Goal: Task Accomplishment & Management: Complete application form

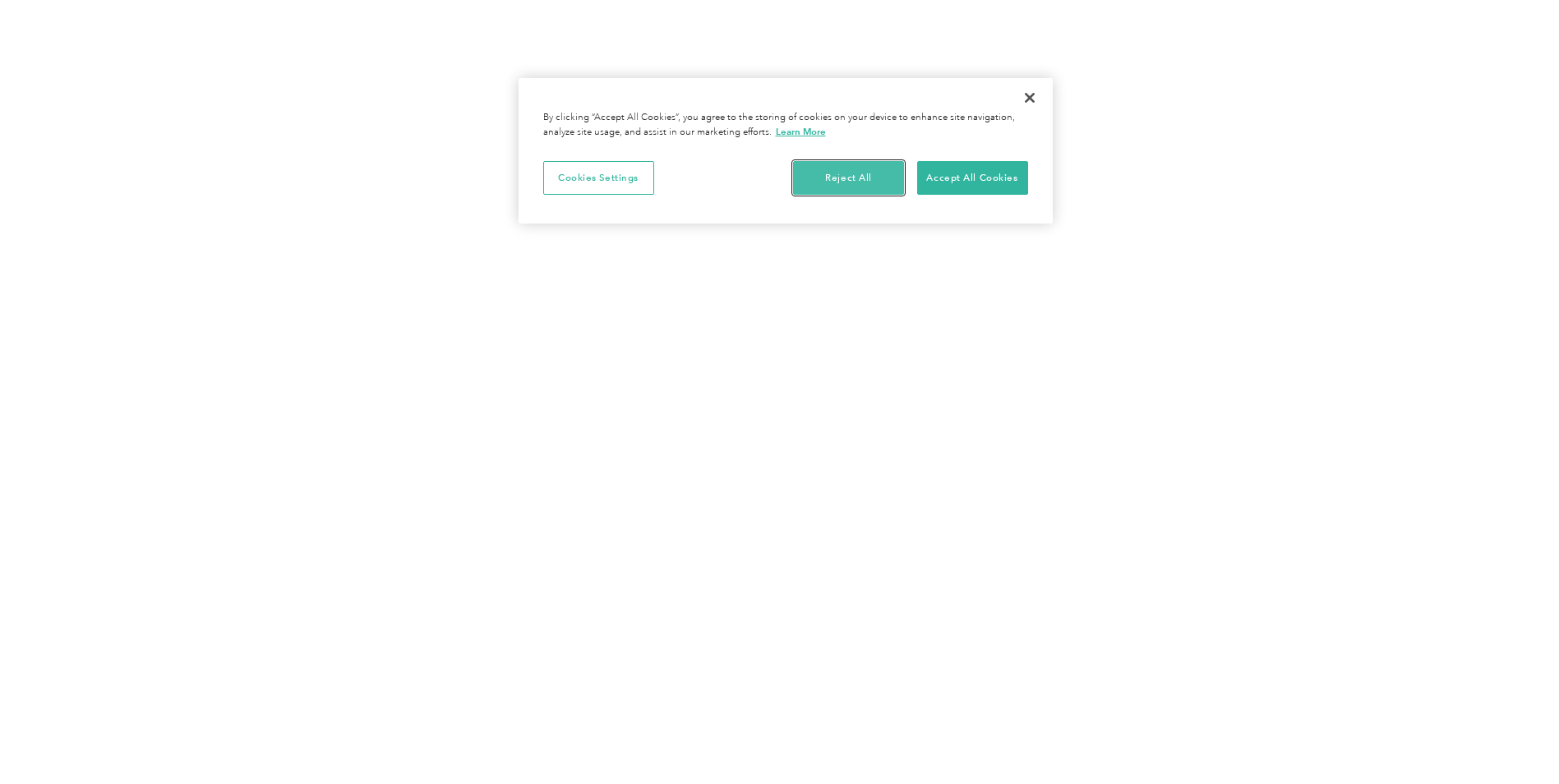
click at [851, 184] on button "Reject All" at bounding box center [848, 177] width 111 height 34
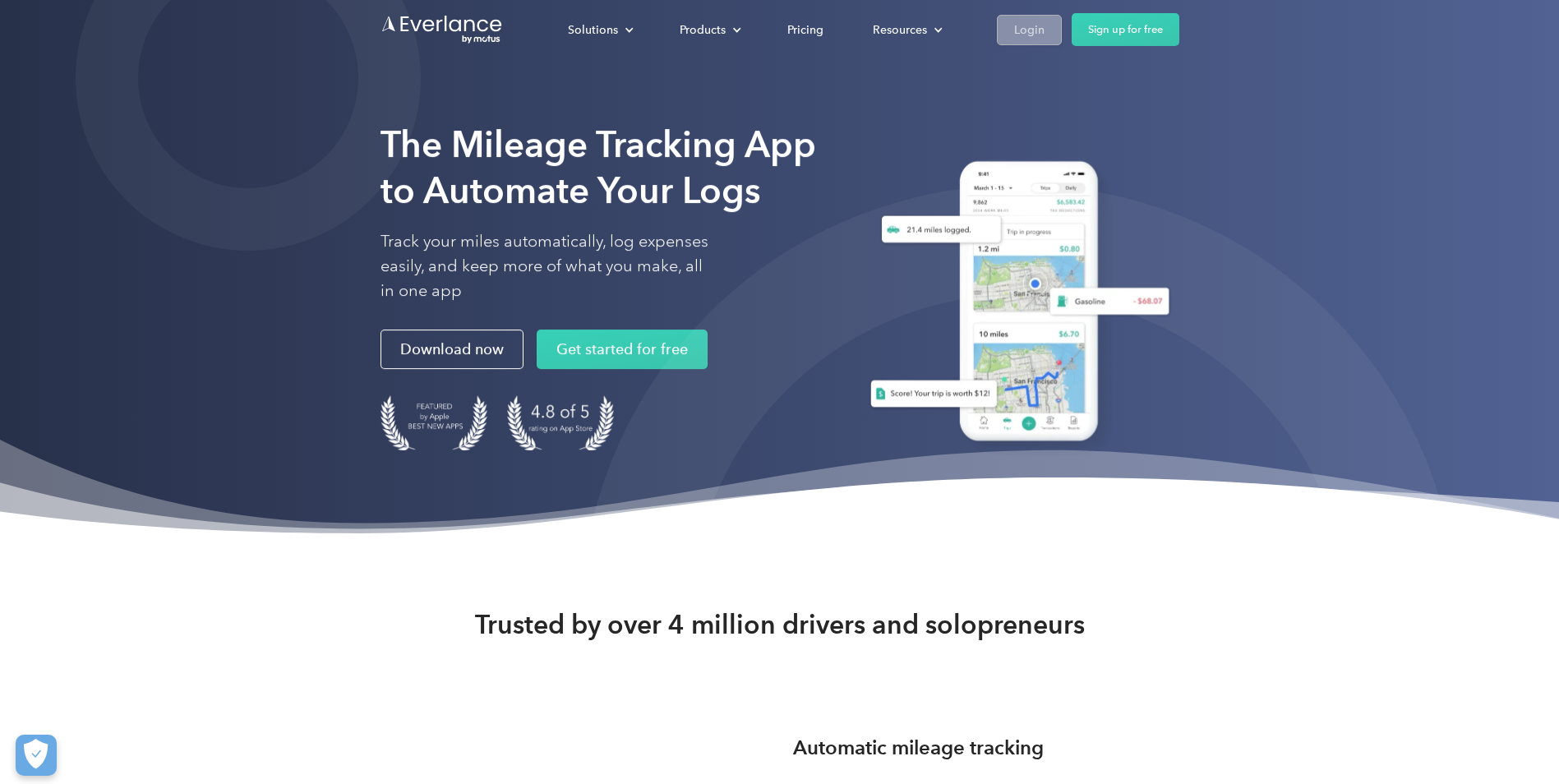
drag, startPoint x: 1032, startPoint y: 21, endPoint x: 1022, endPoint y: 71, distance: 51.0
click at [1032, 22] on div "Login" at bounding box center [1029, 30] width 31 height 20
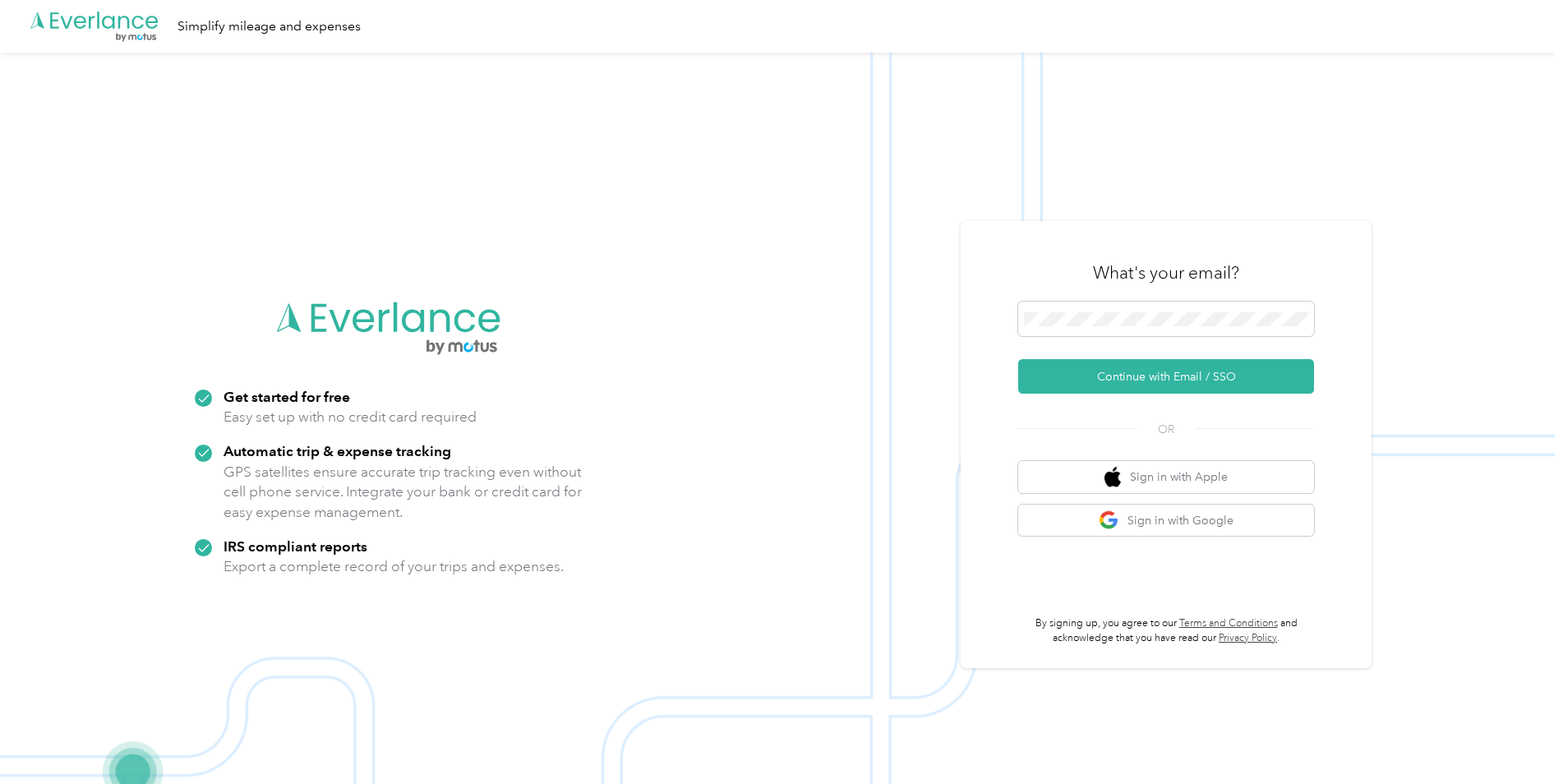
click at [1157, 301] on div "What's your email?" at bounding box center [1166, 273] width 295 height 58
click at [1214, 378] on button "Continue with Email / SSO" at bounding box center [1166, 376] width 295 height 34
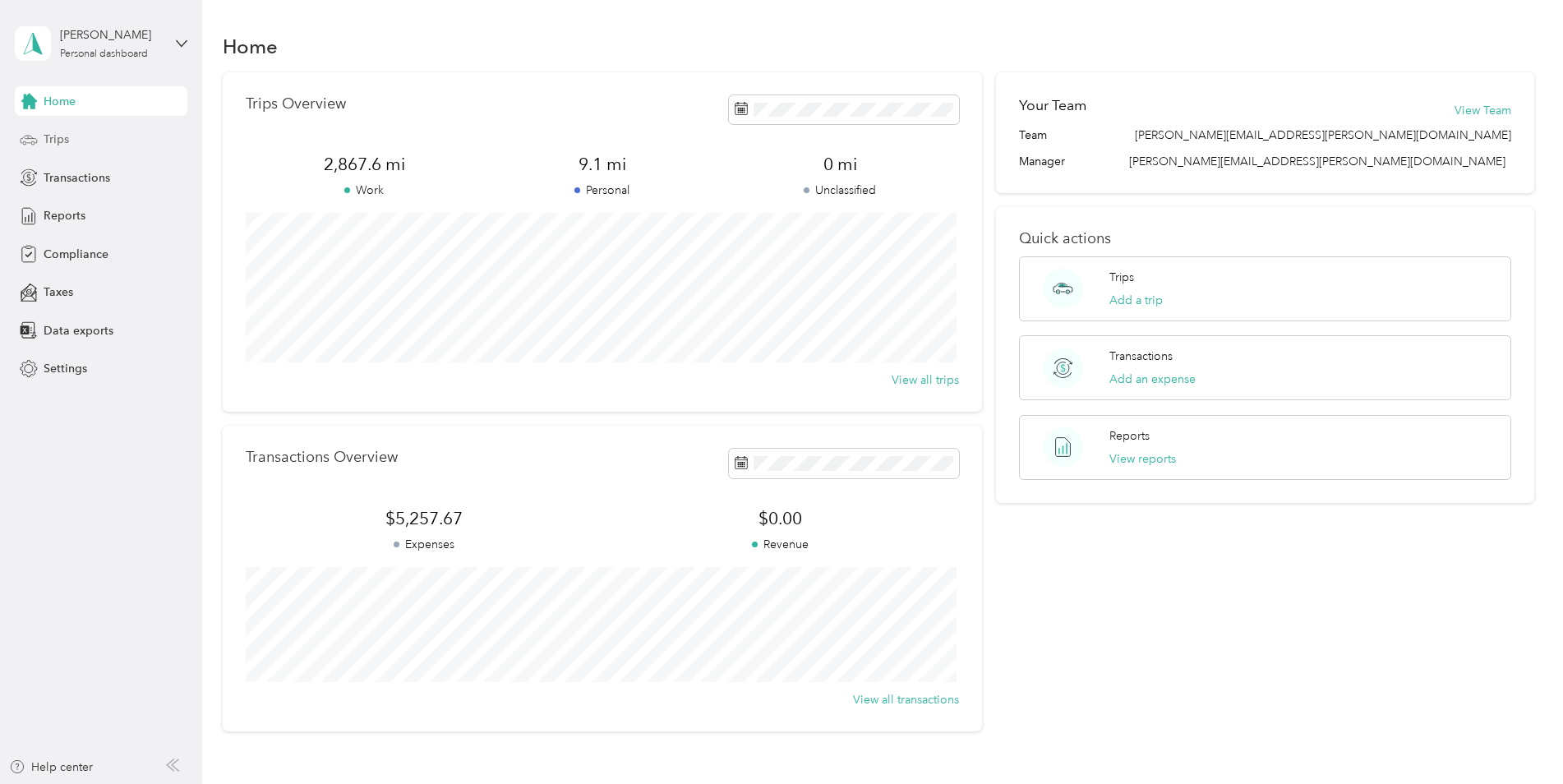
click at [59, 142] on span "Trips" at bounding box center [56, 139] width 25 height 17
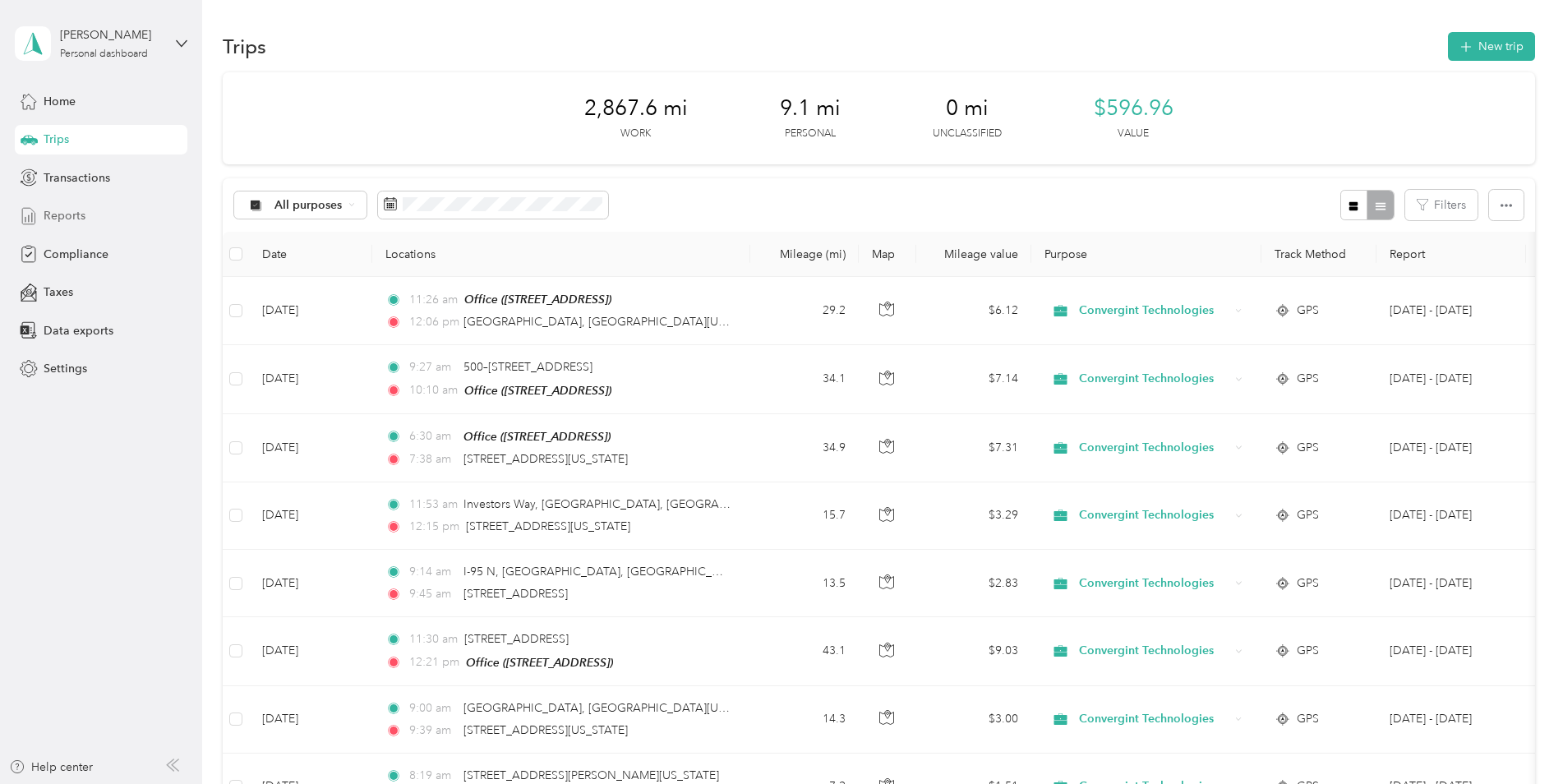
click at [81, 215] on span "Reports" at bounding box center [65, 216] width 42 height 17
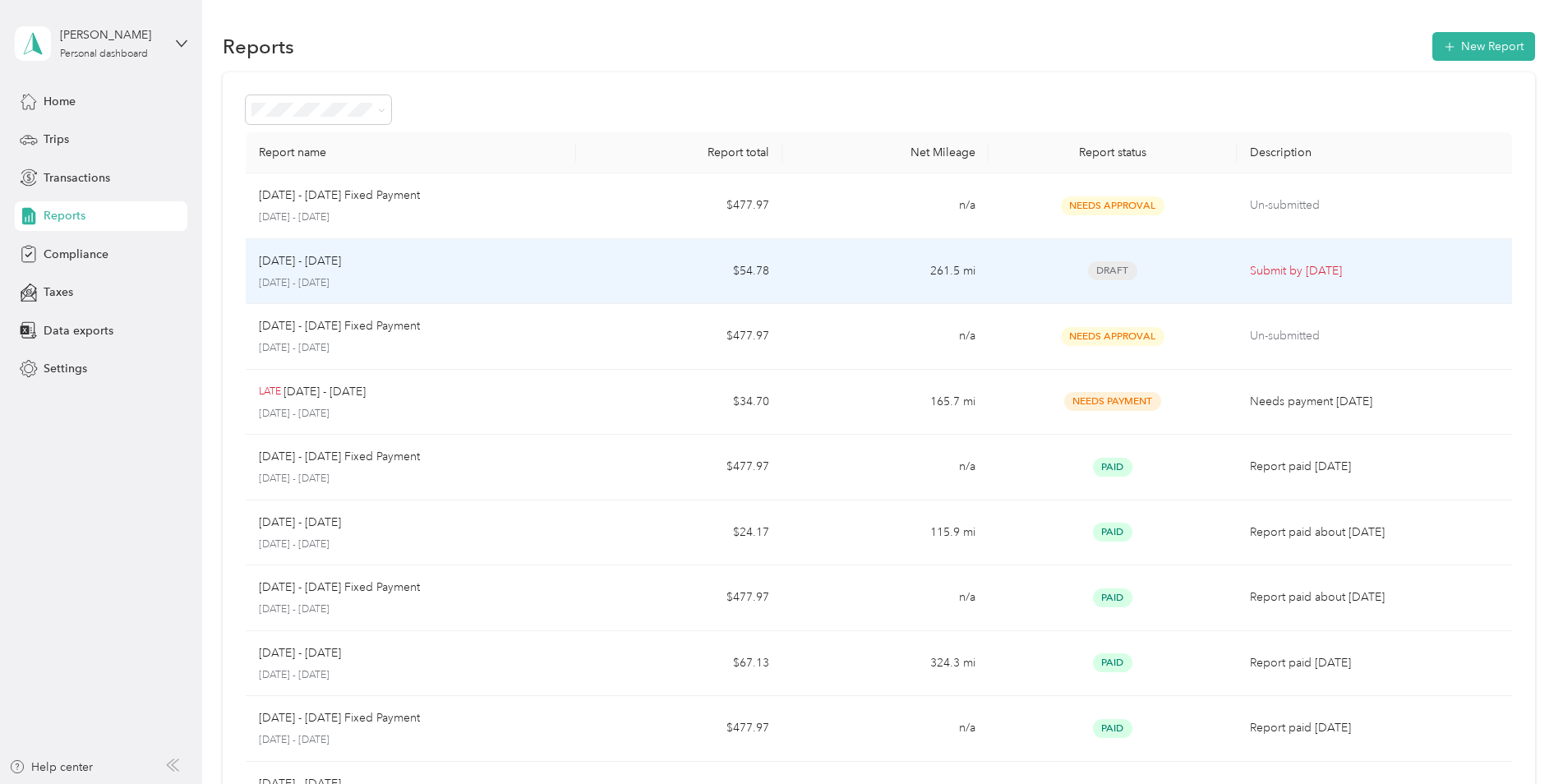
click at [435, 278] on p "September 1 - 30, 2025" at bounding box center [411, 283] width 304 height 15
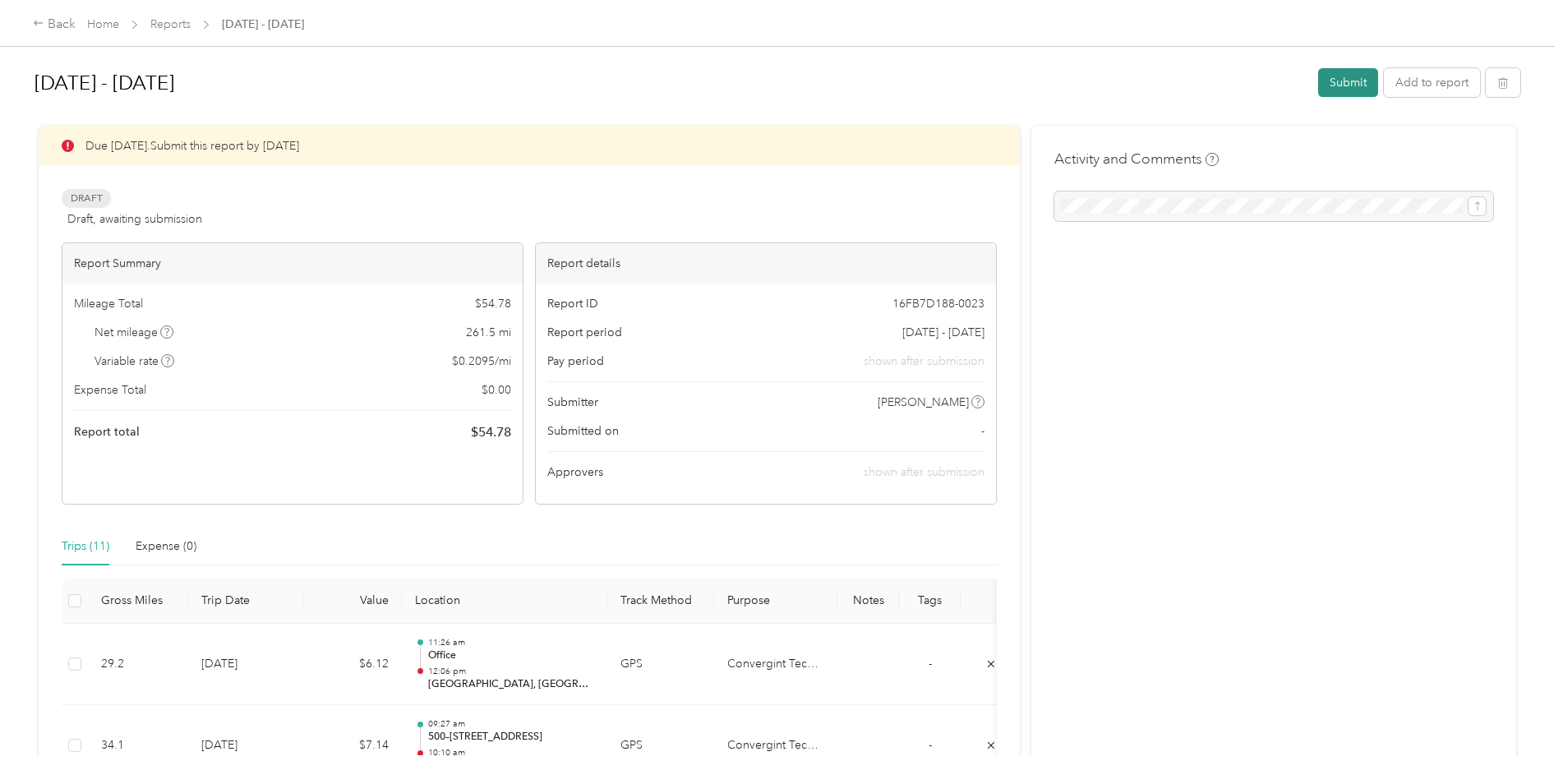
click at [1354, 79] on button "Submit" at bounding box center [1348, 82] width 60 height 29
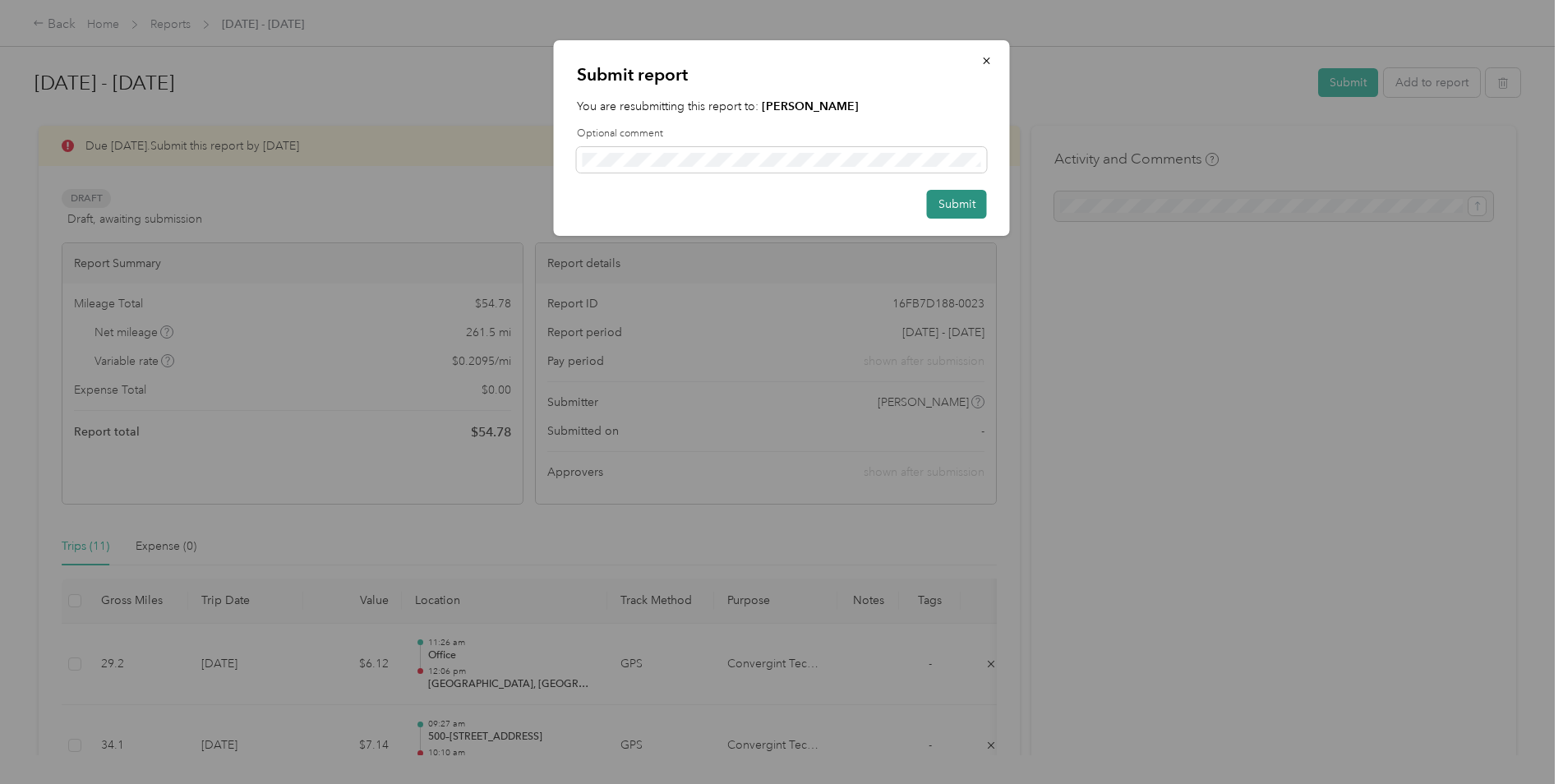
click at [976, 201] on button "Submit" at bounding box center [956, 204] width 60 height 29
